Goal: Task Accomplishment & Management: Use online tool/utility

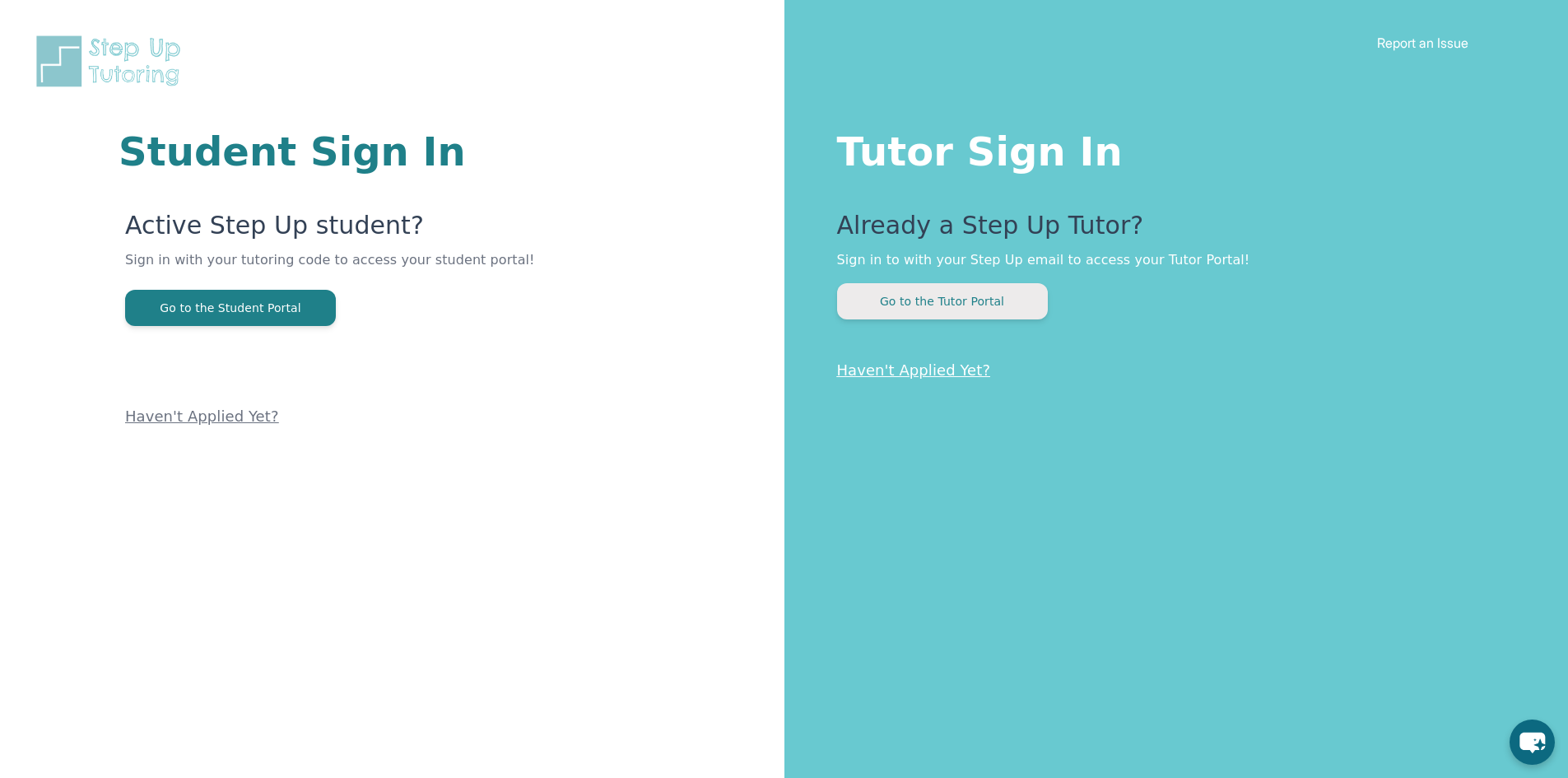
click at [1033, 314] on button "Go to the Tutor Portal" at bounding box center [942, 301] width 211 height 36
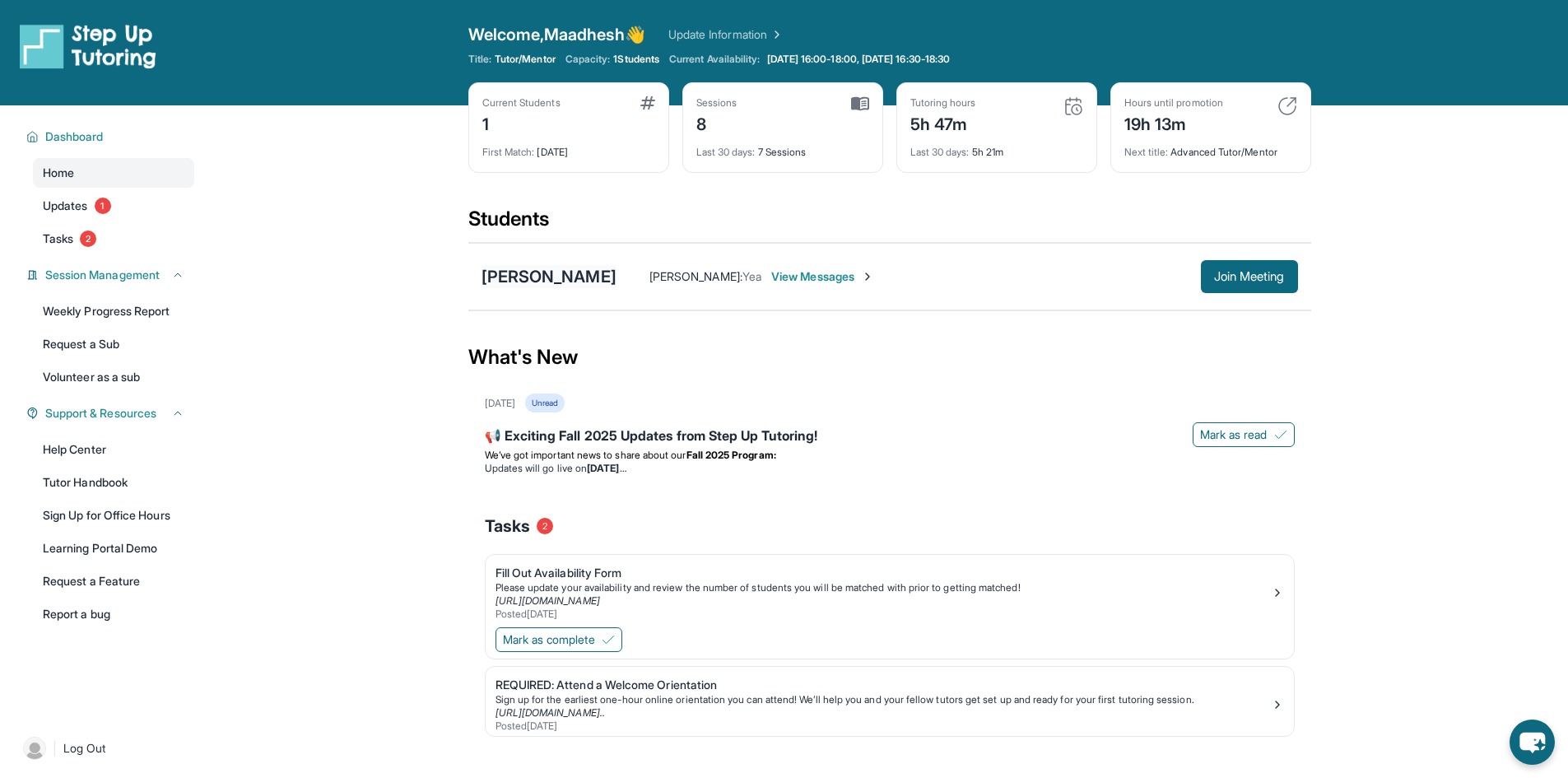
click at [562, 283] on div "[PERSON_NAME]" at bounding box center [549, 276] width 135 height 23
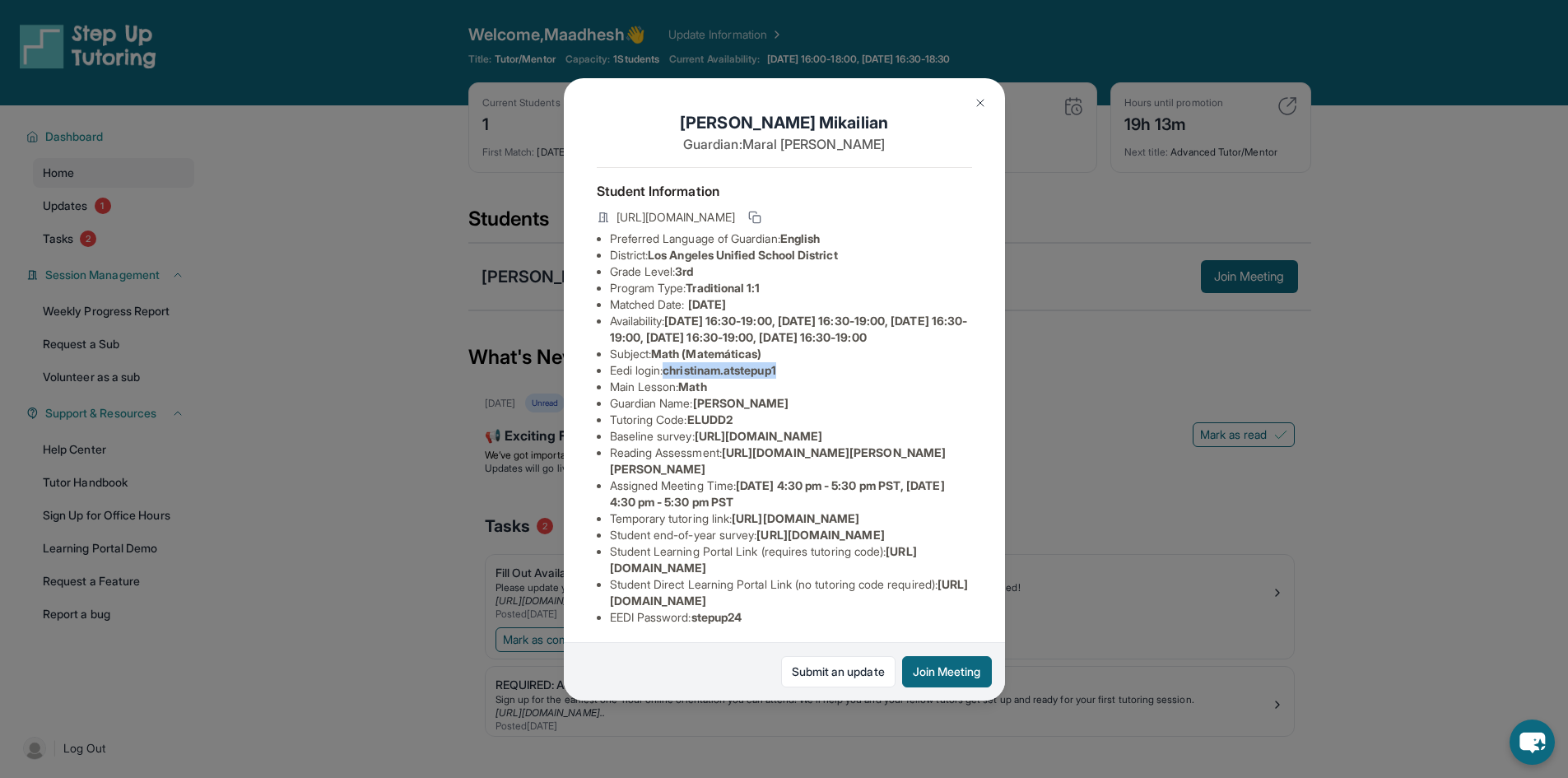
drag, startPoint x: 779, startPoint y: 404, endPoint x: 668, endPoint y: 404, distance: 111.0
click at [668, 379] on li "Eedi login : [PERSON_NAME].atstepup1" at bounding box center [791, 370] width 362 height 17
copy span "christinam.atstepup1"
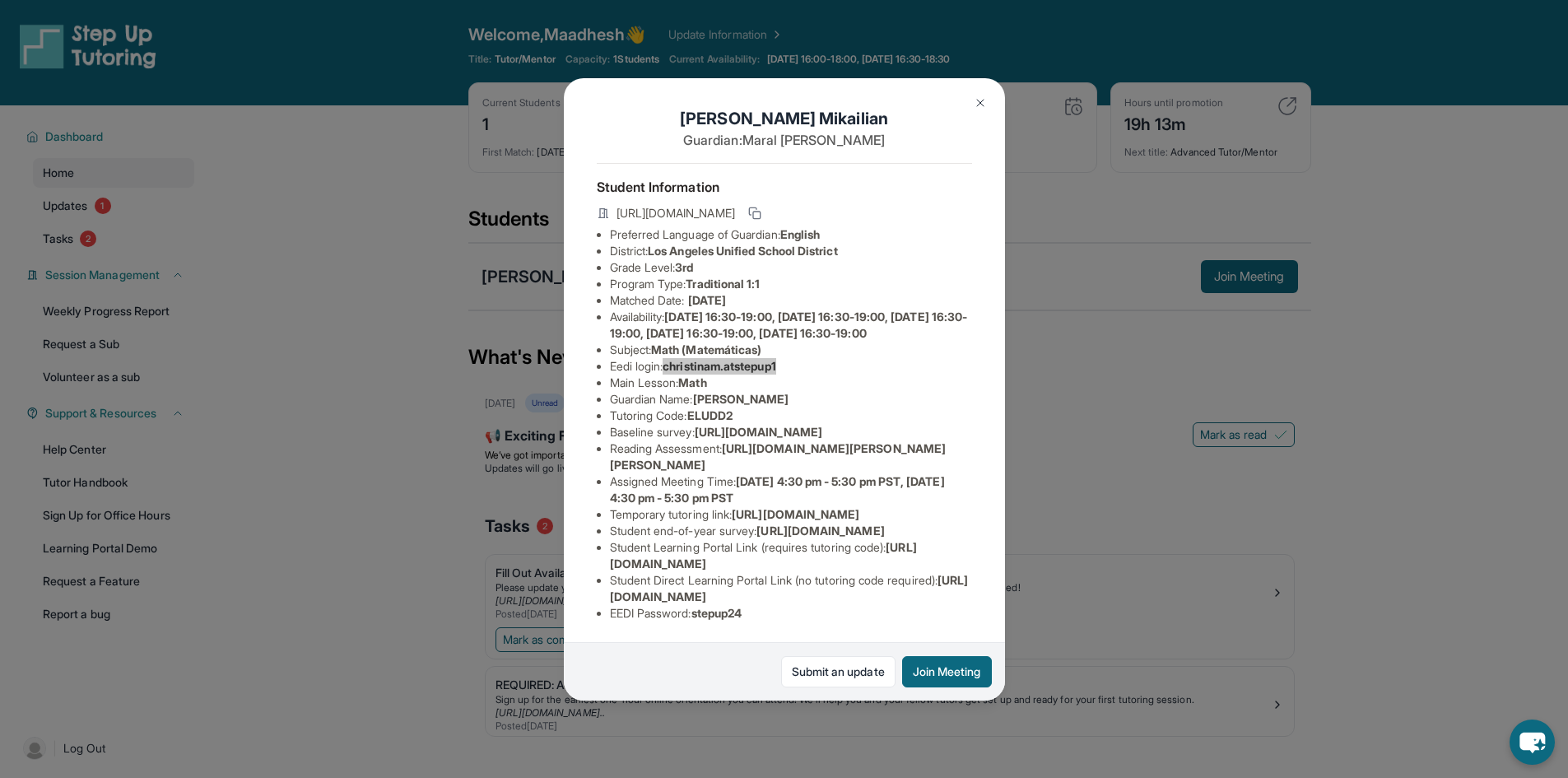
scroll to position [211, 0]
drag, startPoint x: 709, startPoint y: 608, endPoint x: 698, endPoint y: 608, distance: 11.0
click at [698, 608] on div "Student Information [URL][DOMAIN_NAME] Preferred Language of Guardian: English …" at bounding box center [784, 399] width 375 height 472
copy span "stepup24"
click at [1097, 331] on div "[PERSON_NAME] Guardian: [PERSON_NAME] Student Information [URL][DOMAIN_NAME] Pr…" at bounding box center [784, 389] width 1568 height 778
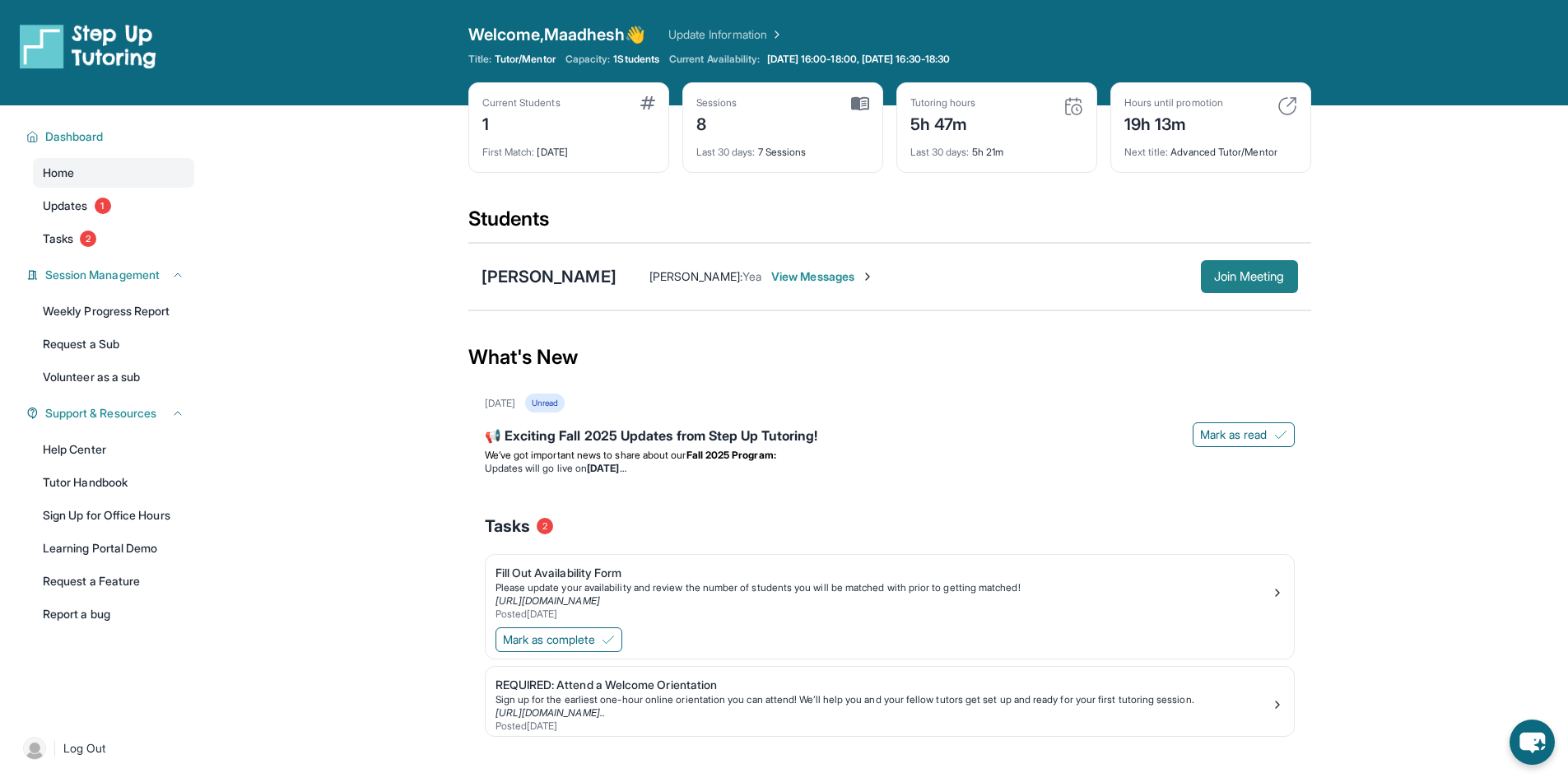
click at [1280, 281] on span "Join Meeting" at bounding box center [1250, 277] width 71 height 10
click at [561, 294] on div "[PERSON_NAME] Maadhesh [PERSON_NAME] : Yea View Messages Join Meeting" at bounding box center [889, 277] width 843 height 68
click at [573, 287] on div "[PERSON_NAME]" at bounding box center [549, 276] width 135 height 23
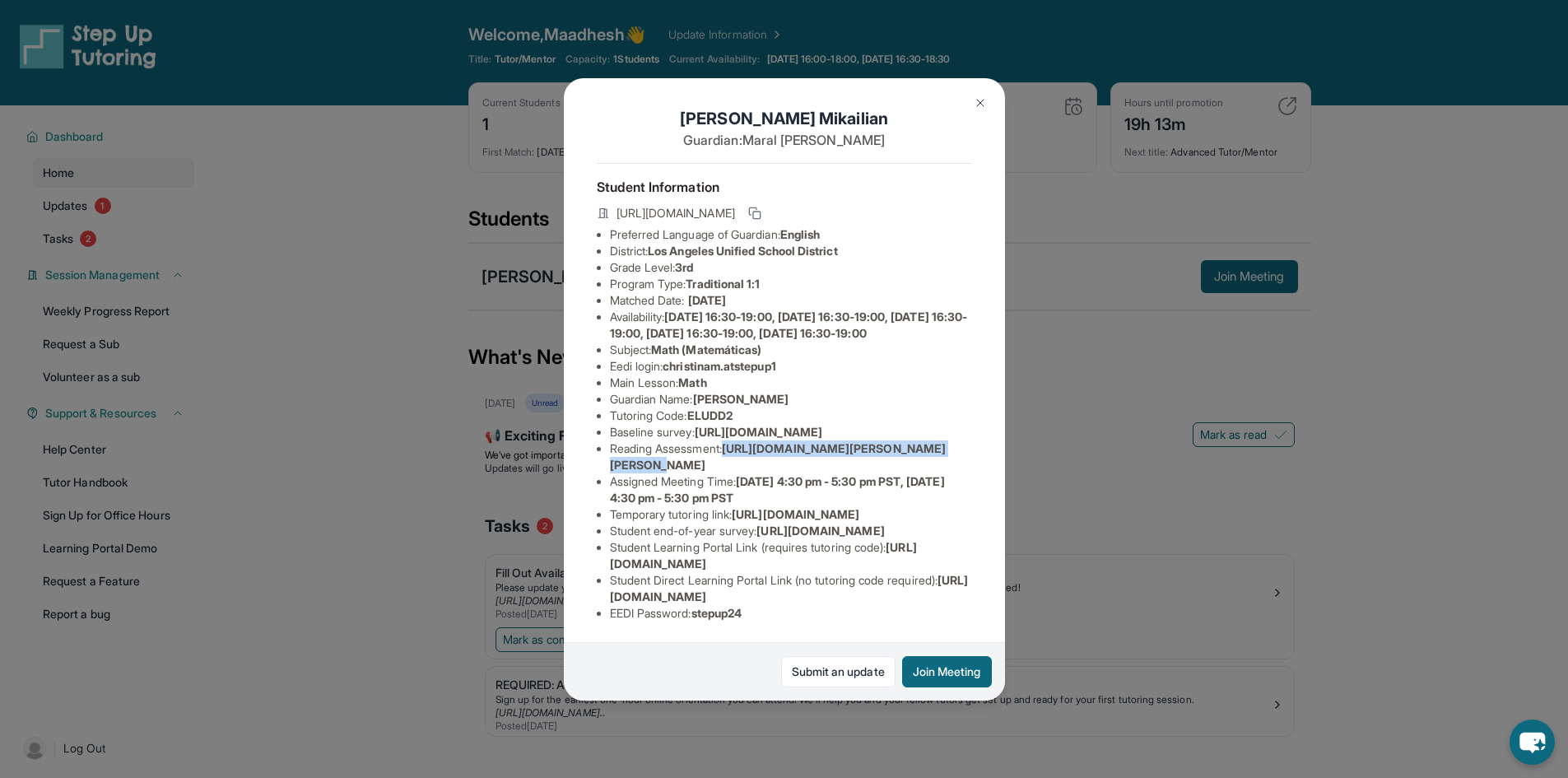
drag, startPoint x: 730, startPoint y: 319, endPoint x: 893, endPoint y: 338, distance: 164.1
click at [893, 440] on li "Reading Assessment : [URL][DOMAIN_NAME][PERSON_NAME][PERSON_NAME]" at bounding box center [791, 456] width 362 height 32
click at [797, 441] on span "[URL][DOMAIN_NAME][PERSON_NAME][PERSON_NAME]" at bounding box center [778, 456] width 337 height 31
drag, startPoint x: 773, startPoint y: 572, endPoint x: 418, endPoint y: 563, distance: 355.1
click at [418, 563] on div "[PERSON_NAME] Guardian: [PERSON_NAME] Student Information [URL][DOMAIN_NAME] Pr…" at bounding box center [784, 389] width 1568 height 778
